Goal: Communication & Community: Answer question/provide support

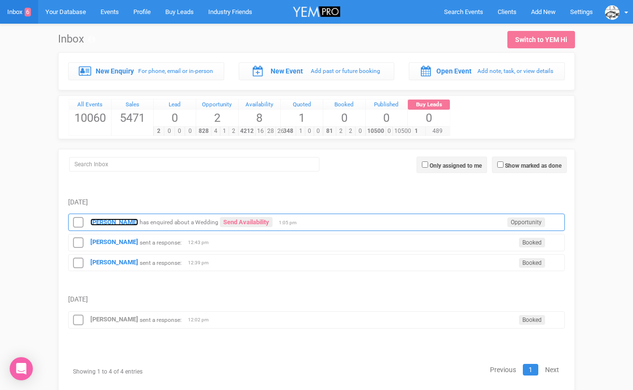
click at [121, 219] on strong "[PERSON_NAME]" at bounding box center [114, 221] width 48 height 7
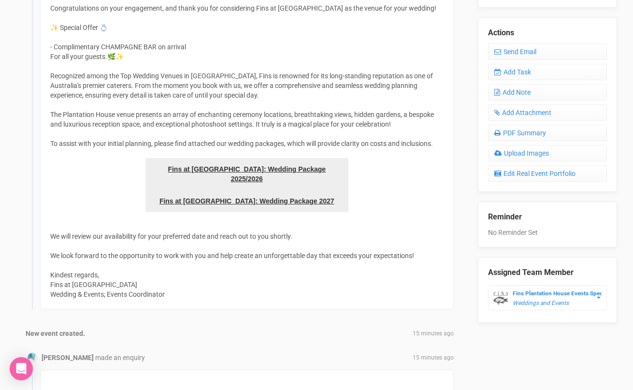
scroll to position [149, 0]
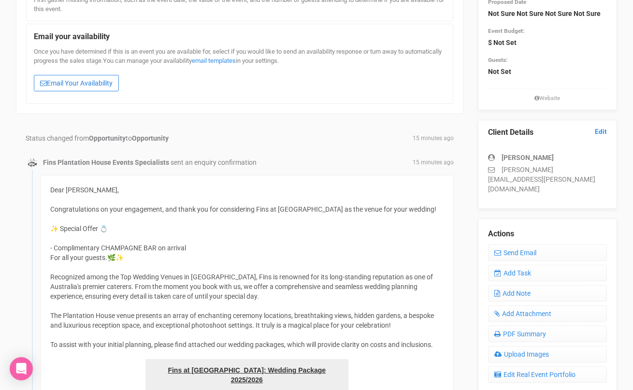
click at [97, 84] on link "Email Your Availability" at bounding box center [76, 83] width 85 height 16
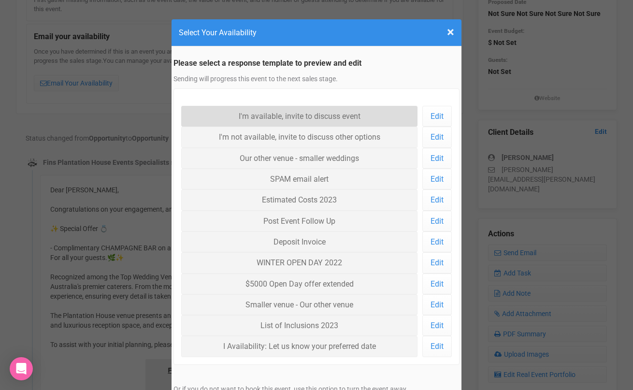
click at [221, 115] on link "I'm available, invite to discuss event" at bounding box center [299, 116] width 236 height 21
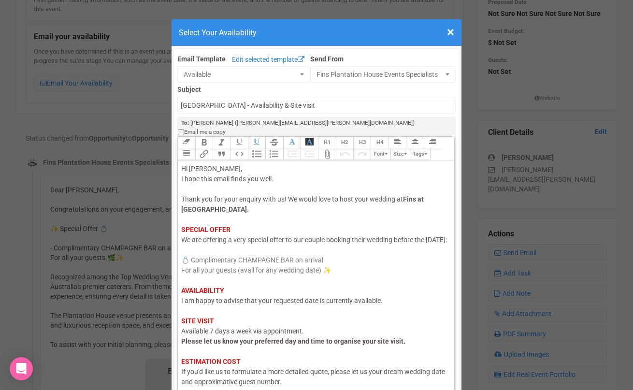
click at [204, 300] on span "I am happy to advise that your requested date is currently available." at bounding box center [282, 301] width 202 height 8
click at [204, 299] on span "I am happy to advise that your requested date is currently available." at bounding box center [282, 301] width 202 height 8
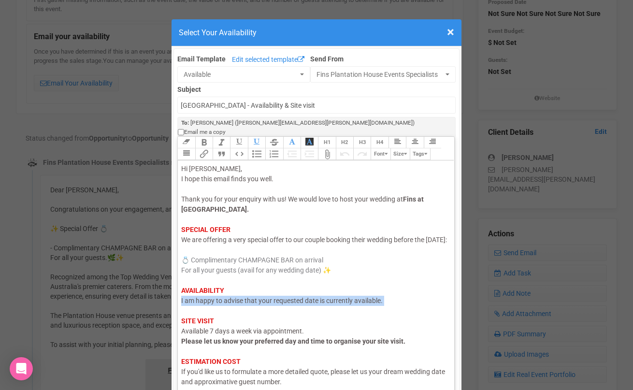
click at [204, 299] on span "I am happy to advise that your requested date is currently available." at bounding box center [282, 301] width 202 height 8
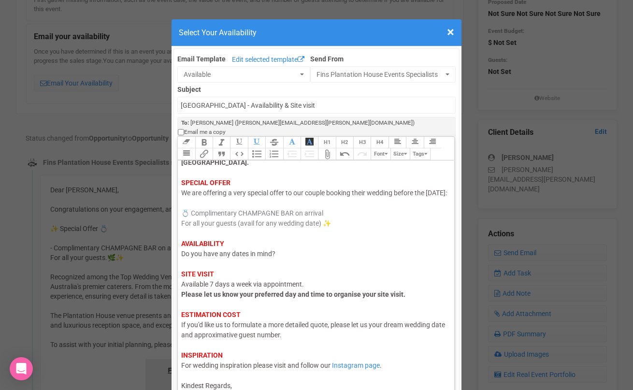
scroll to position [13, 0]
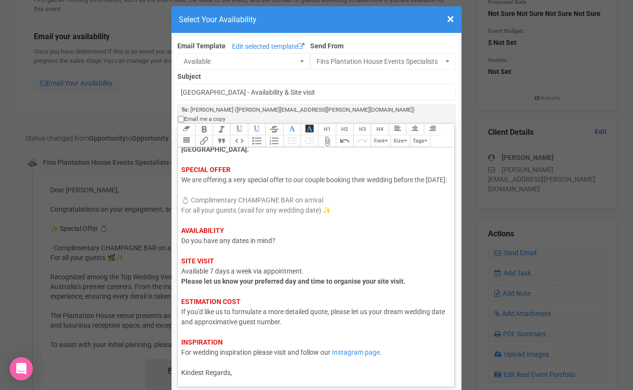
click at [242, 362] on div "Hi [PERSON_NAME], I hope this email finds you well. Thank you for your enquiry …" at bounding box center [314, 241] width 266 height 274
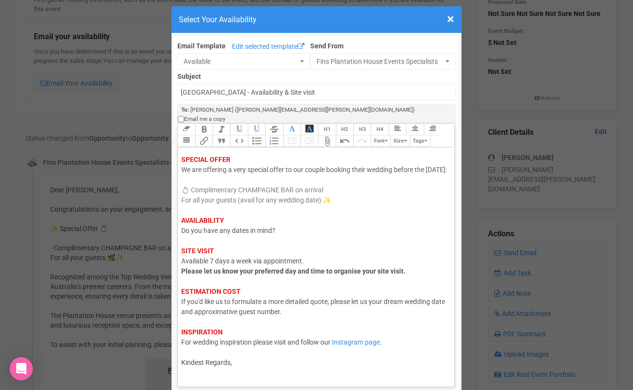
scroll to position [62, 0]
type trix-editor "<div><span style="color: rgb(95, 88, 88);">Hi [PERSON_NAME],</span><br><span st…"
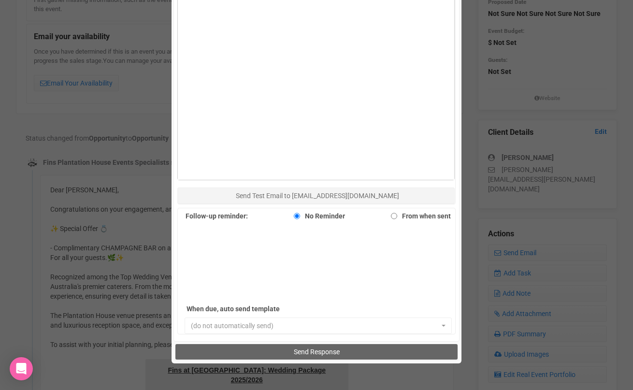
scroll to position [550, 0]
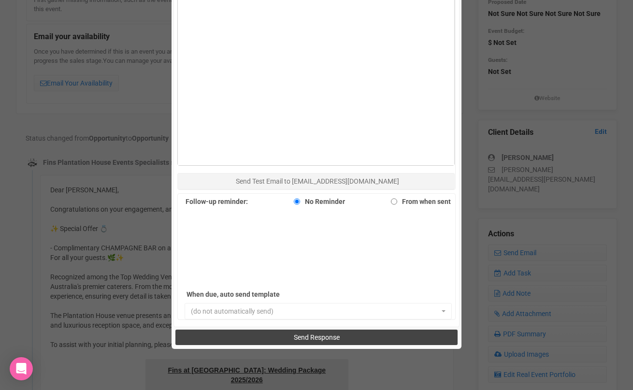
click at [252, 332] on button "Send Response" at bounding box center [316, 337] width 282 height 15
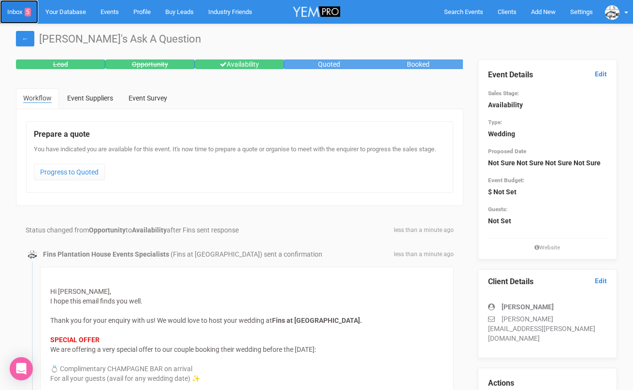
click at [19, 14] on link "Inbox 5" at bounding box center [19, 12] width 38 height 24
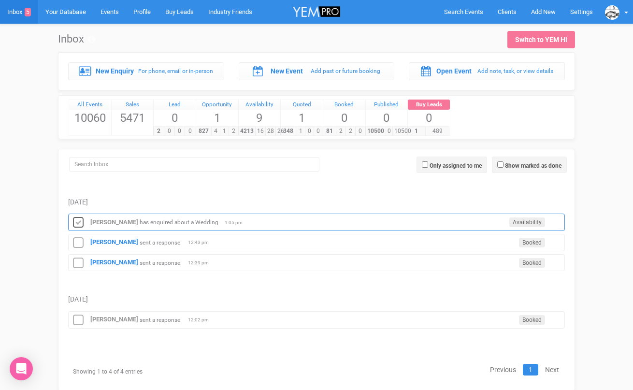
click at [78, 220] on icon at bounding box center [78, 223] width 14 height 13
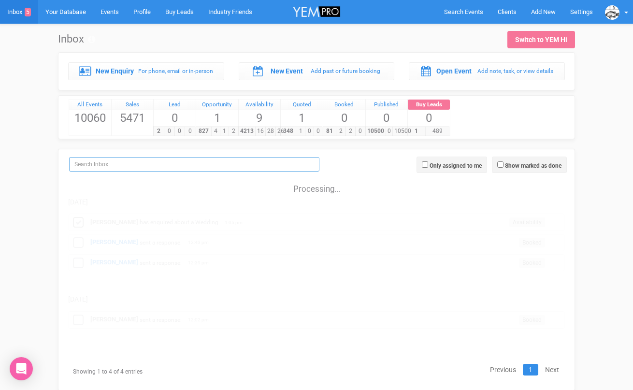
click at [94, 164] on input "search" at bounding box center [194, 164] width 250 height 14
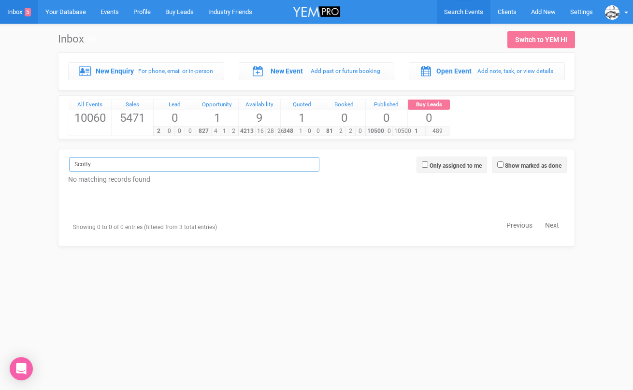
type input "Scotty"
click at [449, 7] on link "Search Events" at bounding box center [464, 12] width 54 height 24
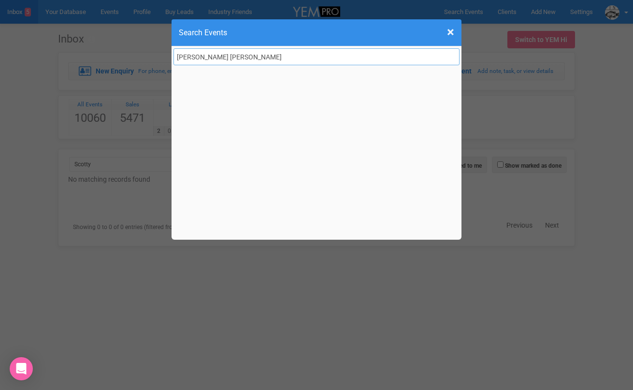
click at [198, 57] on input "Scotty ella" at bounding box center [317, 56] width 286 height 17
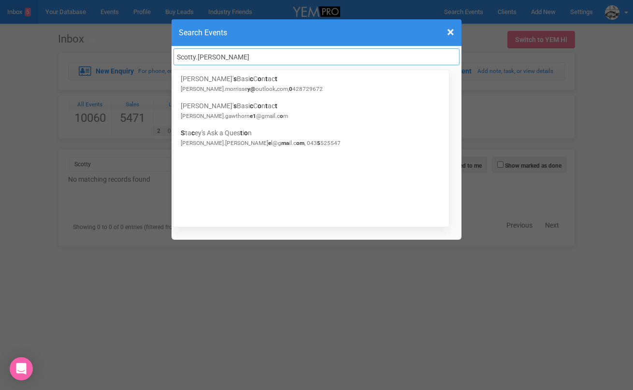
click at [221, 56] on input "Scotty.ella" at bounding box center [317, 56] width 286 height 17
type input "Scotty.ella"
click at [451, 32] on span "×" at bounding box center [450, 32] width 7 height 16
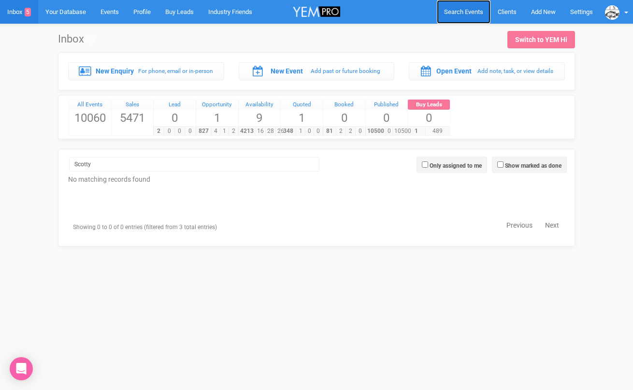
click at [455, 8] on span "Search Events" at bounding box center [463, 11] width 39 height 7
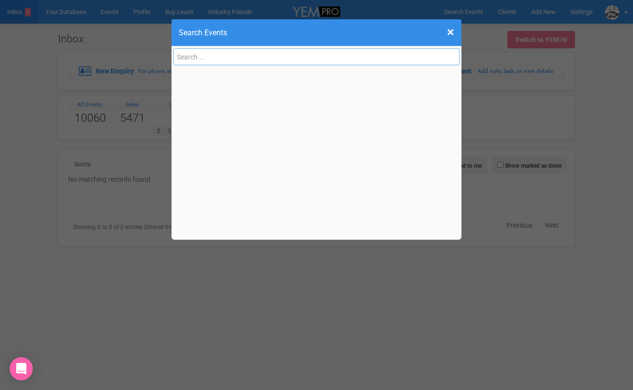
paste input "SCOTTY.ELLA@det.nsw.edu.au"
type input "SCOTTY.ELLA@det.nsw.edu.au"
click at [48, 45] on div "× Close Search Events SCOTTY.ELLA@det.nsw.edu.au" at bounding box center [316, 195] width 633 height 390
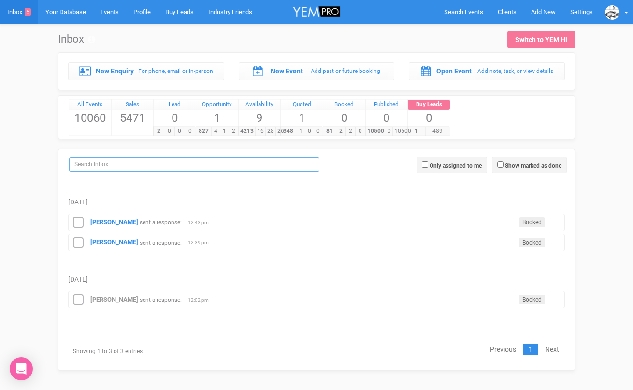
click at [104, 165] on input "search" at bounding box center [194, 164] width 250 height 14
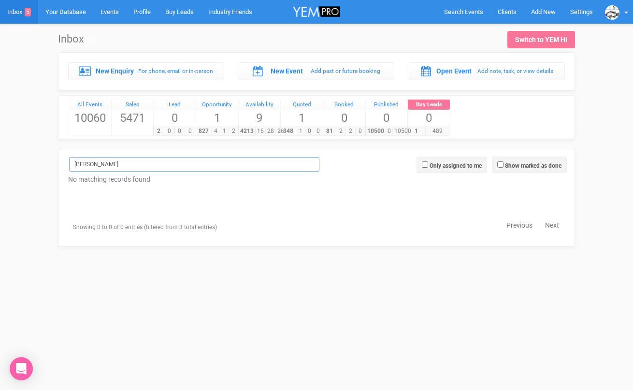
type input "jess"
